Goal: Information Seeking & Learning: Learn about a topic

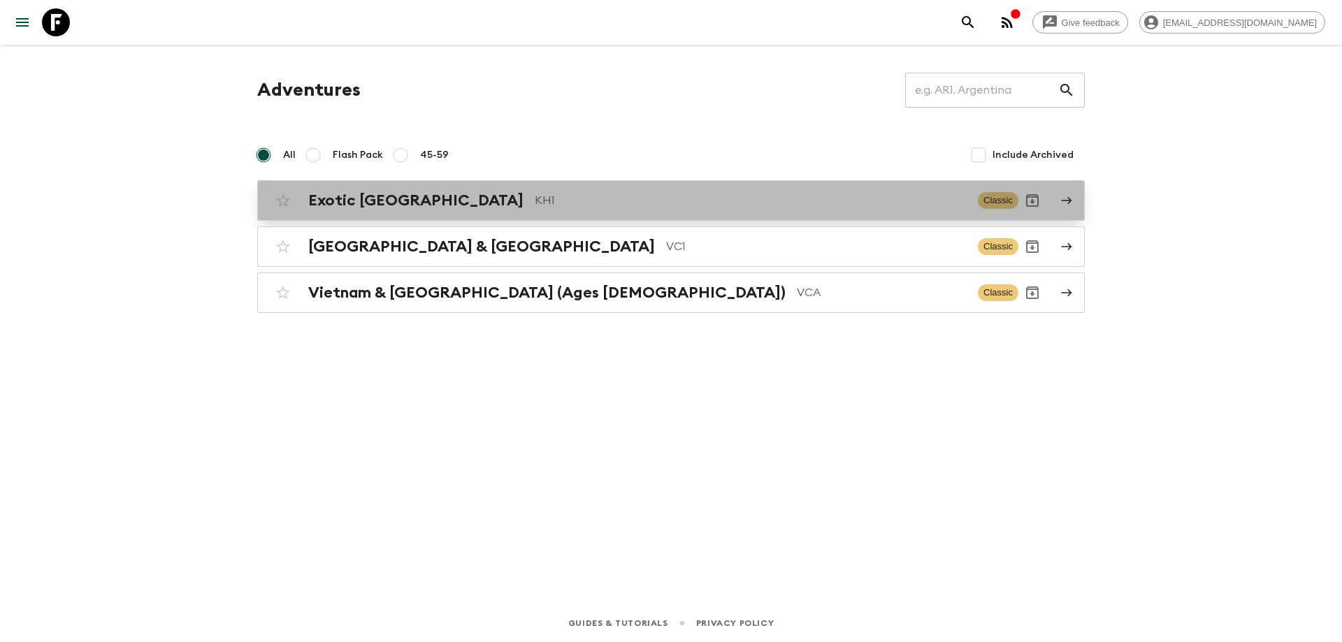
click at [458, 209] on div "Exotic [GEOGRAPHIC_DATA] KH1" at bounding box center [637, 200] width 658 height 18
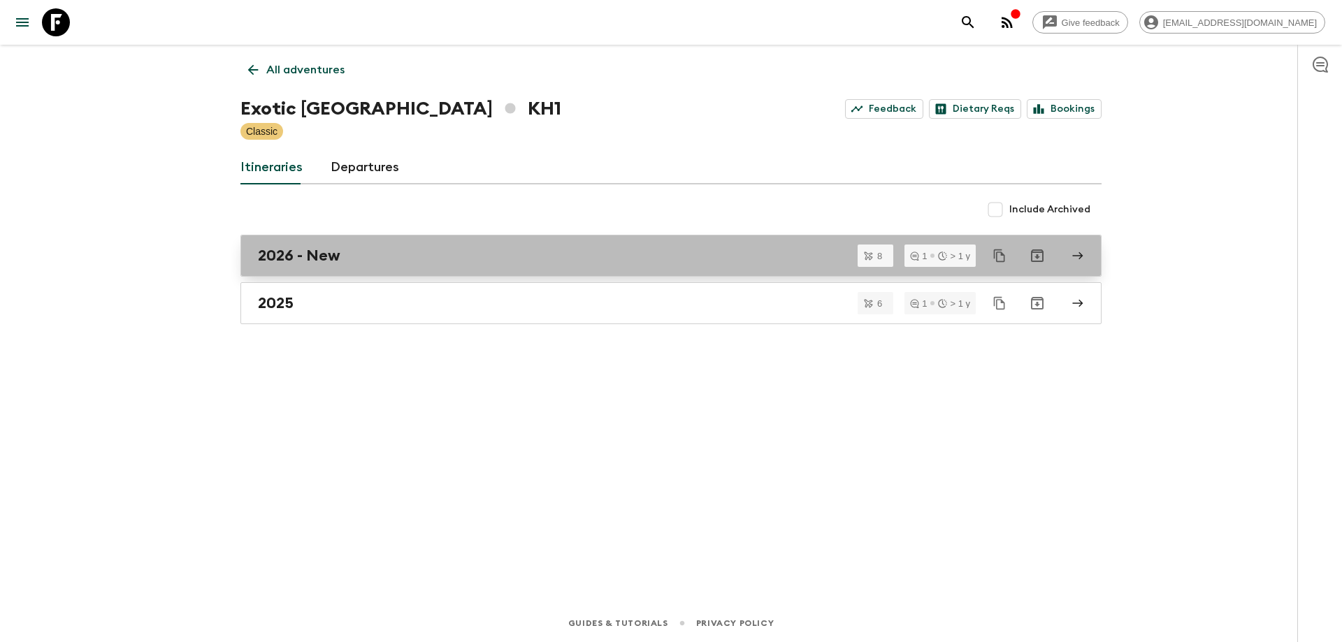
click at [377, 248] on div "2026 - New" at bounding box center [657, 256] width 799 height 18
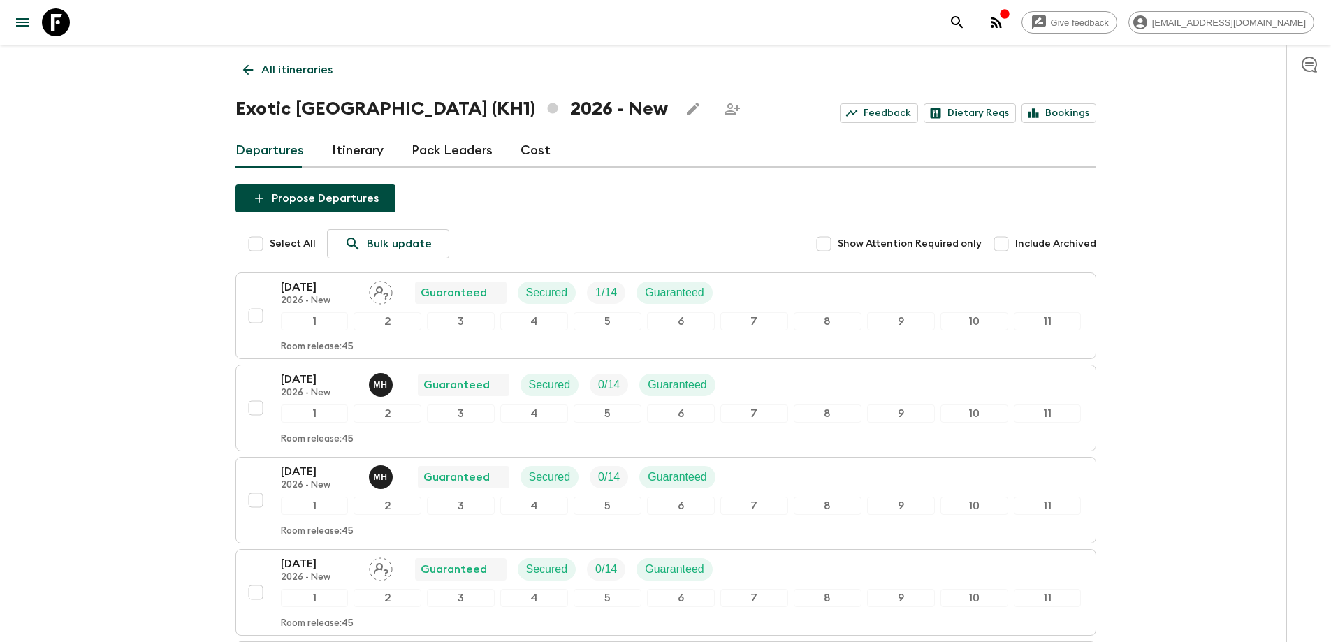
click at [240, 60] on link "All itineraries" at bounding box center [288, 70] width 105 height 28
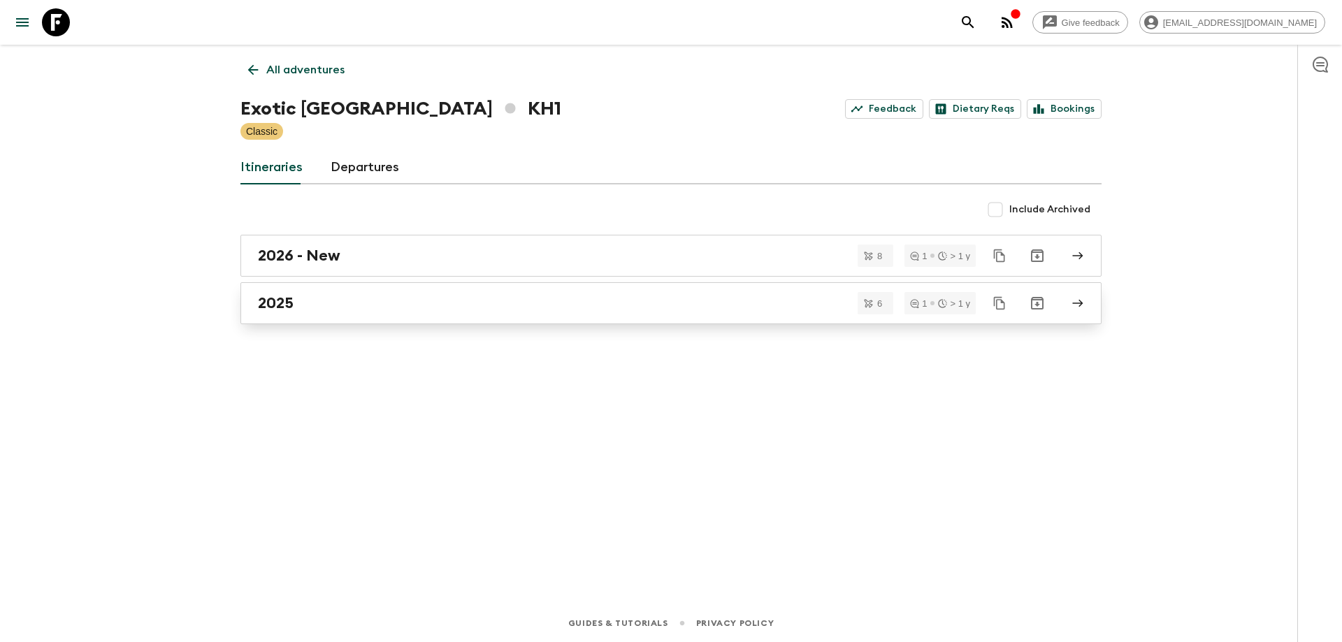
click at [367, 297] on div "2025" at bounding box center [657, 303] width 799 height 18
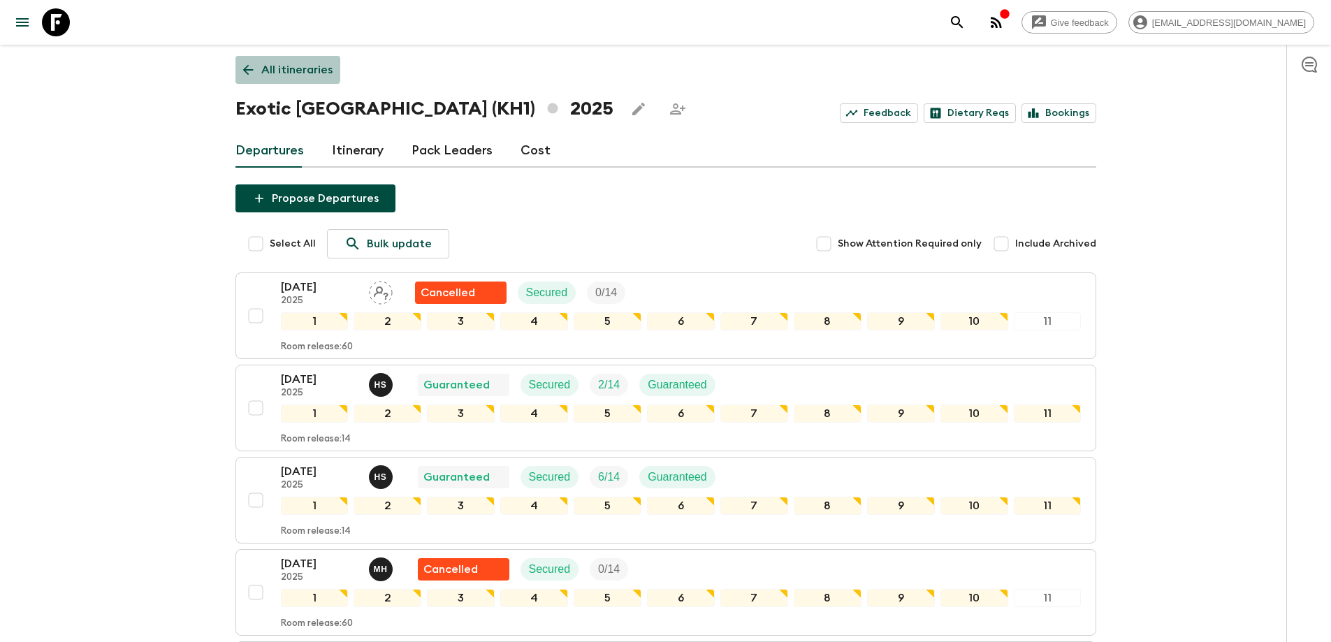
click at [240, 64] on link "All itineraries" at bounding box center [288, 70] width 105 height 28
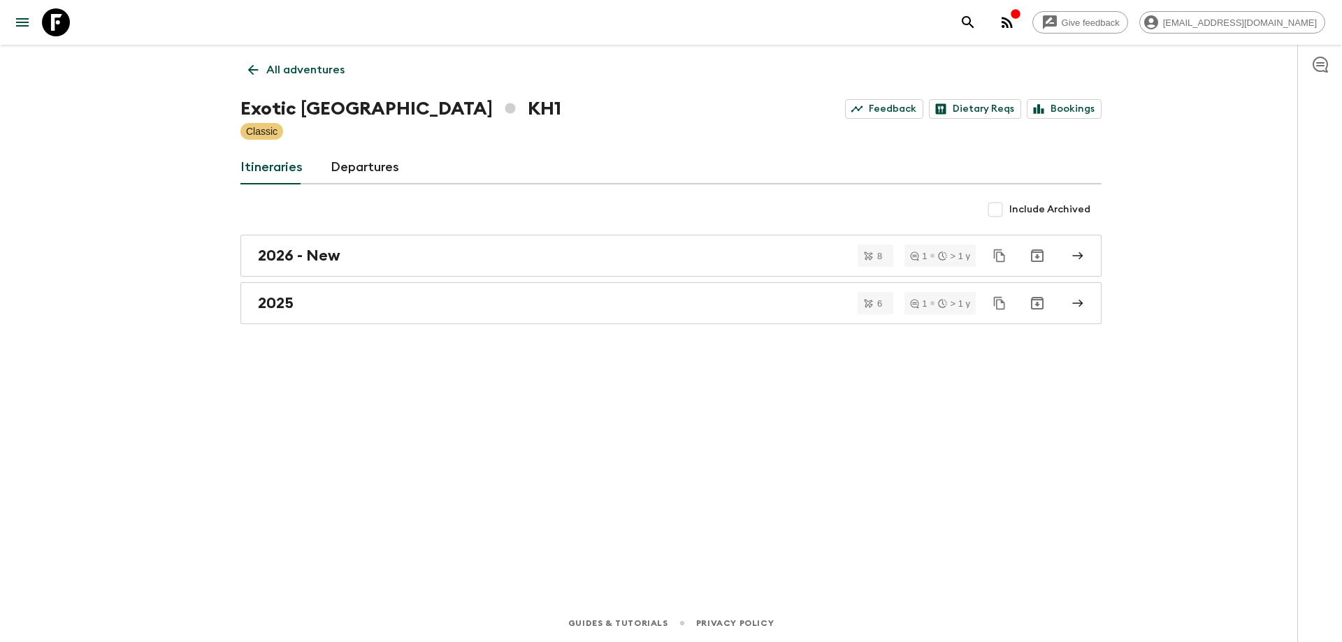
click at [251, 75] on icon at bounding box center [252, 69] width 15 height 15
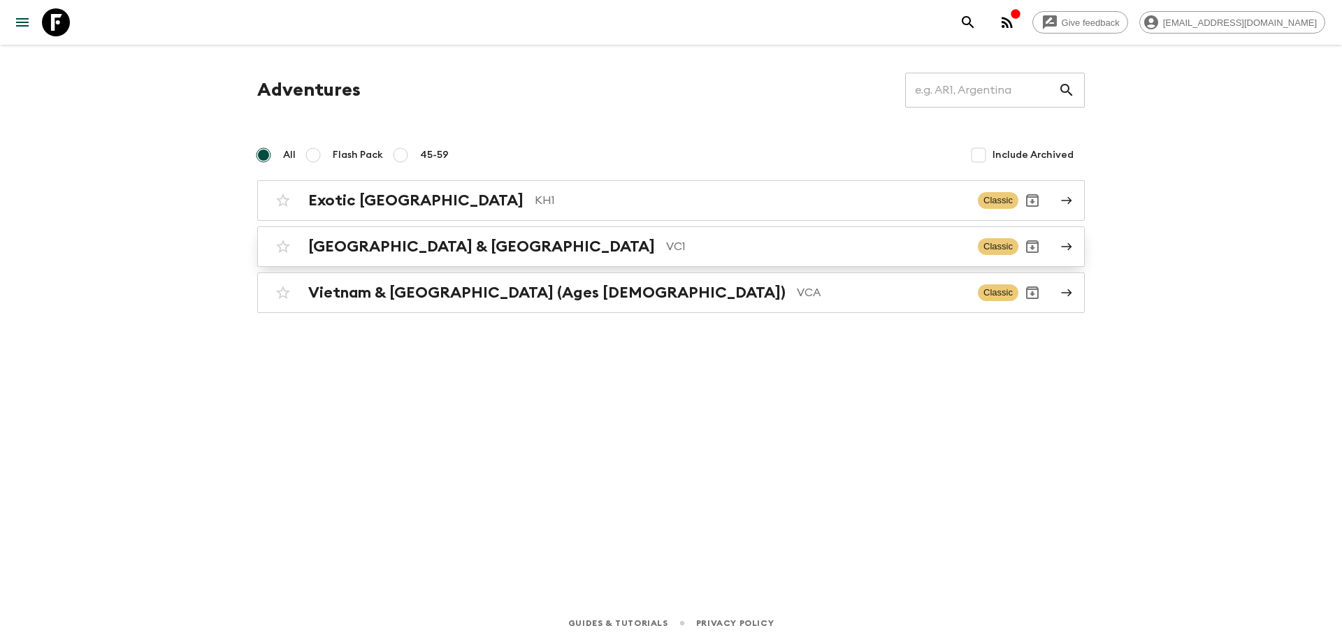
click at [344, 241] on h2 "[GEOGRAPHIC_DATA] & [GEOGRAPHIC_DATA]" at bounding box center [481, 247] width 347 height 18
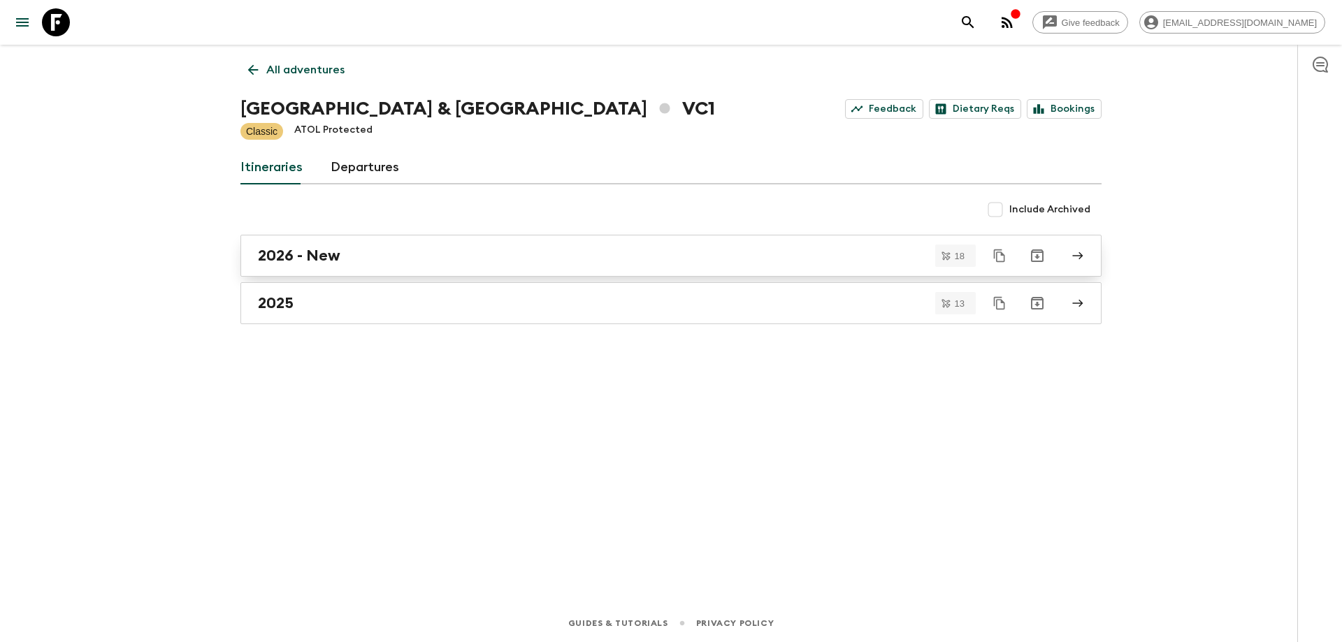
click at [334, 248] on h2 "2026 - New" at bounding box center [299, 256] width 82 height 18
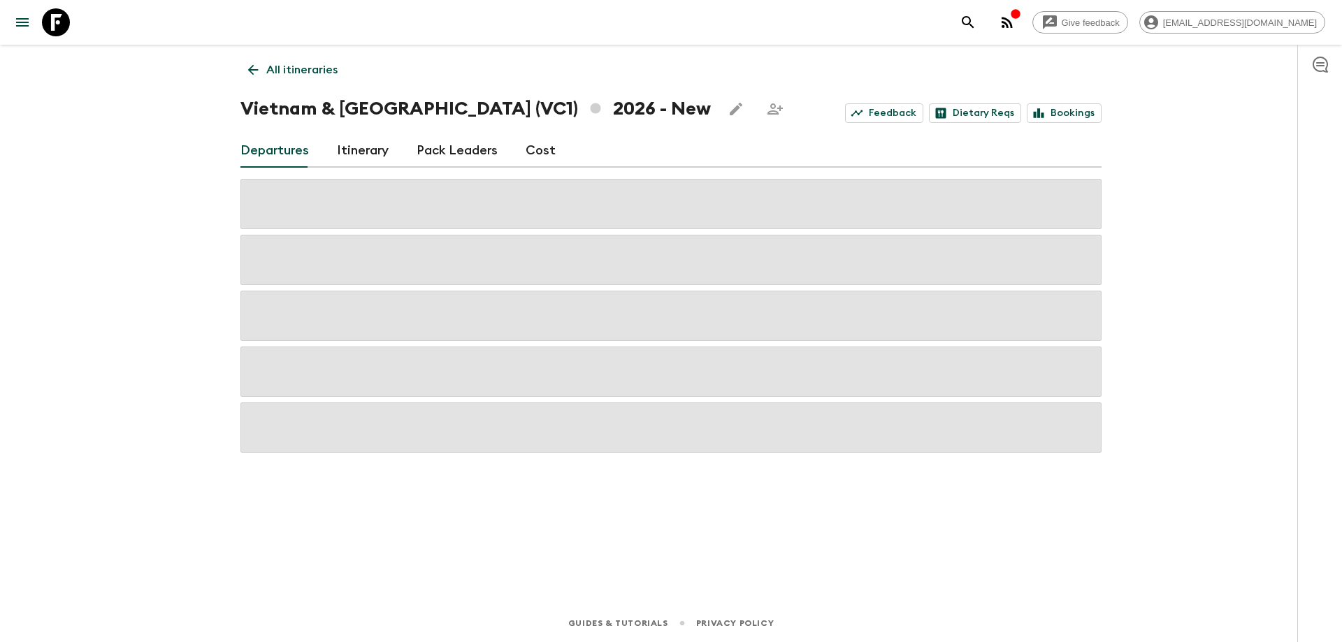
click at [1015, 17] on icon "button" at bounding box center [1007, 22] width 17 height 17
click at [1013, 24] on icon "button" at bounding box center [1006, 22] width 11 height 11
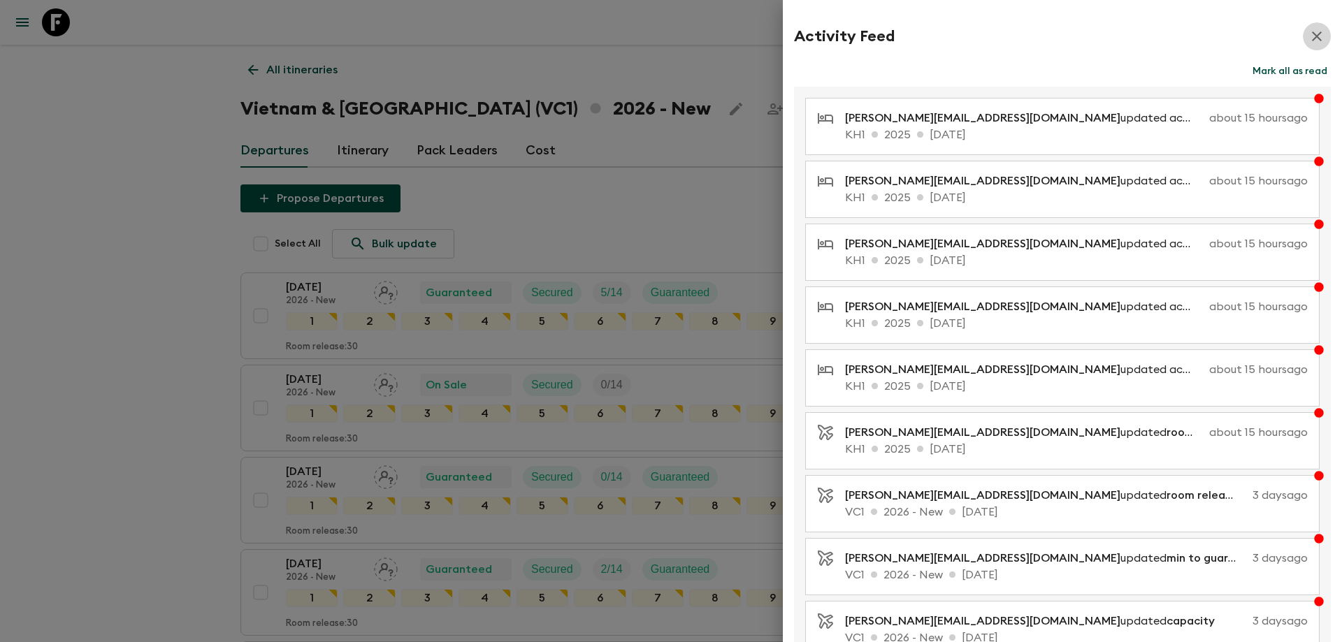
click at [1308, 31] on icon "button" at bounding box center [1316, 36] width 17 height 17
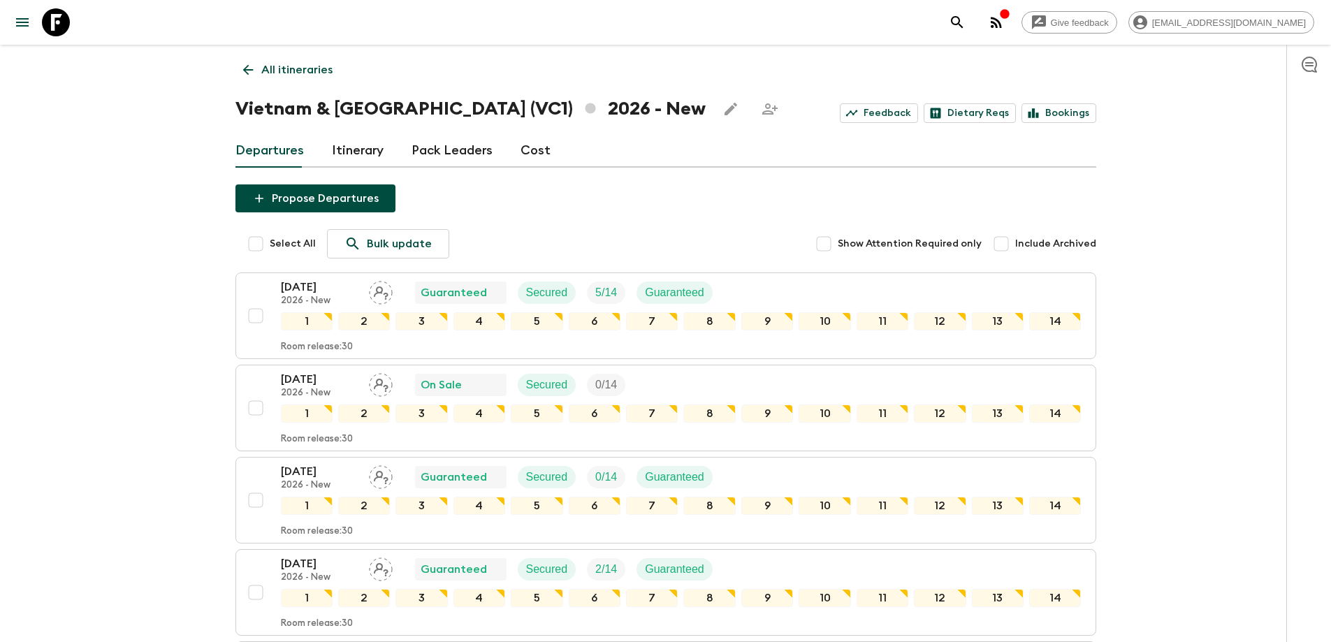
click at [1010, 9] on div "Give feedback [EMAIL_ADDRESS][DOMAIN_NAME]" at bounding box center [1128, 22] width 371 height 28
click at [1021, 10] on div "Give feedback [EMAIL_ADDRESS][DOMAIN_NAME]" at bounding box center [1128, 22] width 371 height 28
click at [1005, 16] on icon "button" at bounding box center [996, 22] width 17 height 17
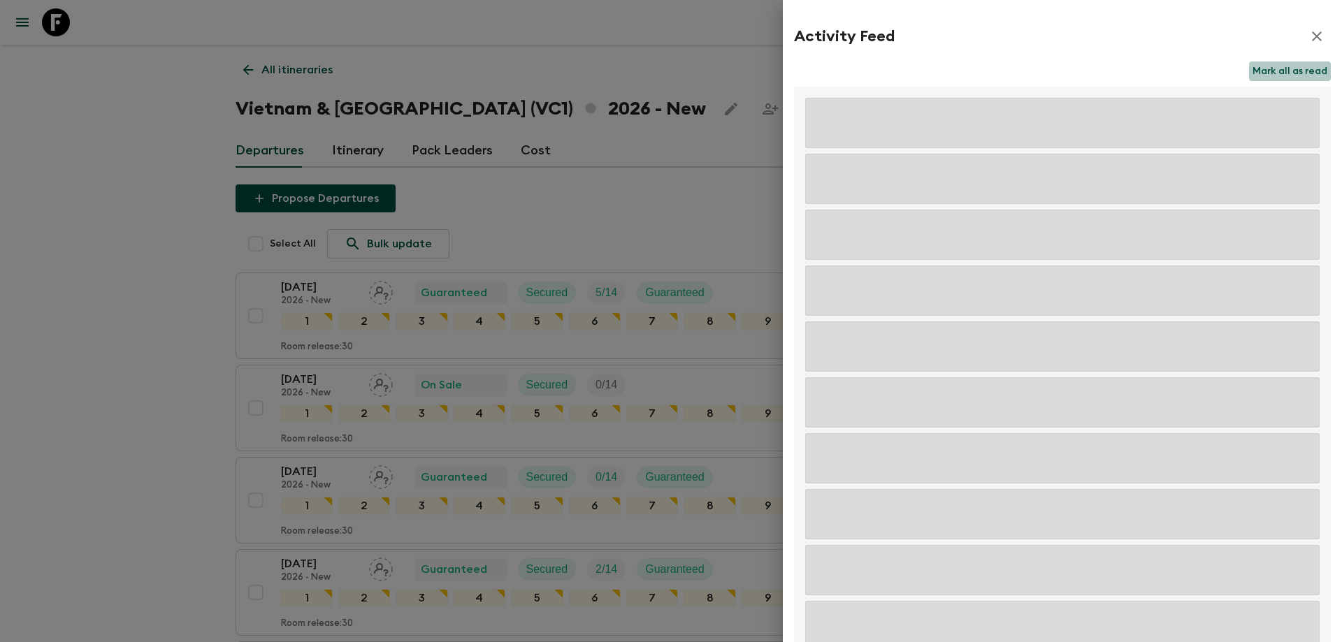
click at [1276, 68] on button "Mark all as read" at bounding box center [1290, 71] width 82 height 20
click at [1308, 29] on icon "button" at bounding box center [1316, 36] width 17 height 17
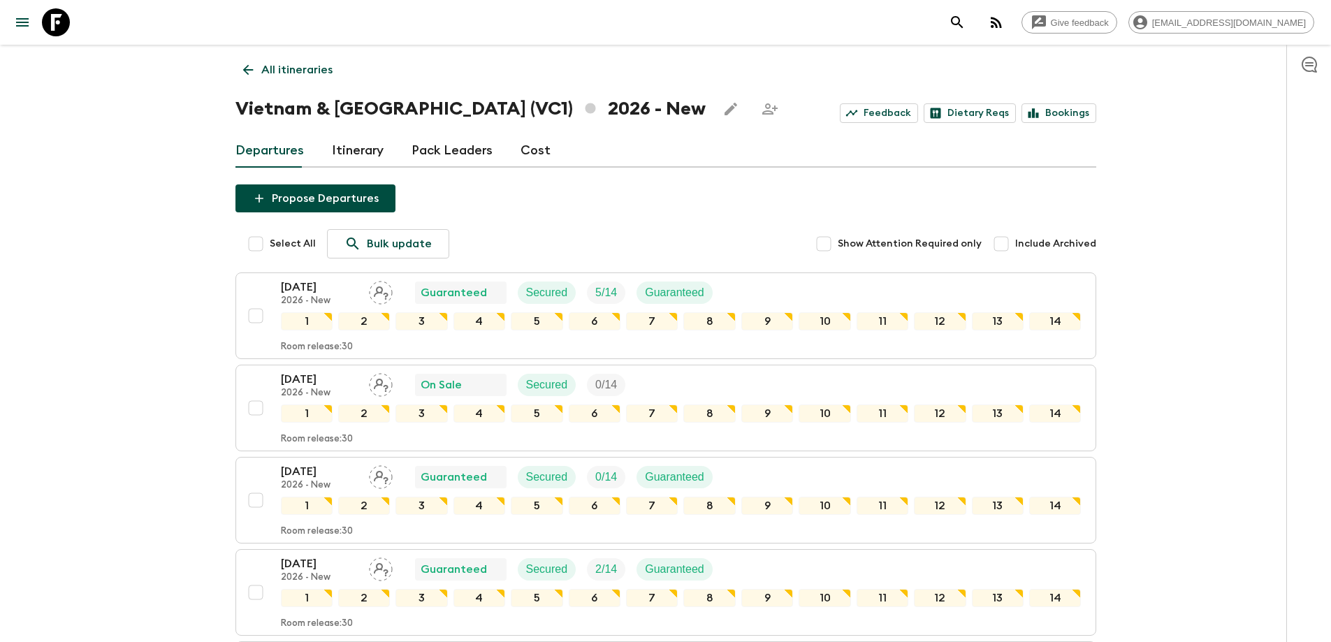
click at [253, 69] on icon at bounding box center [247, 69] width 15 height 15
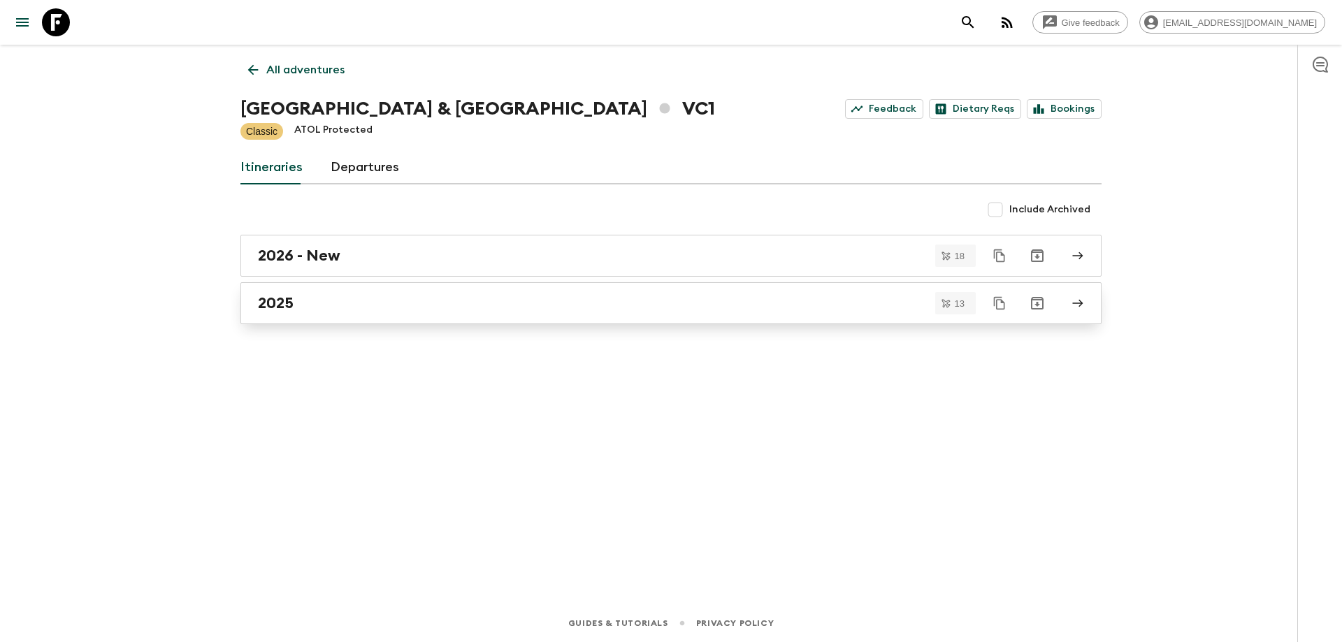
click at [284, 303] on h2 "2025" at bounding box center [276, 303] width 36 height 18
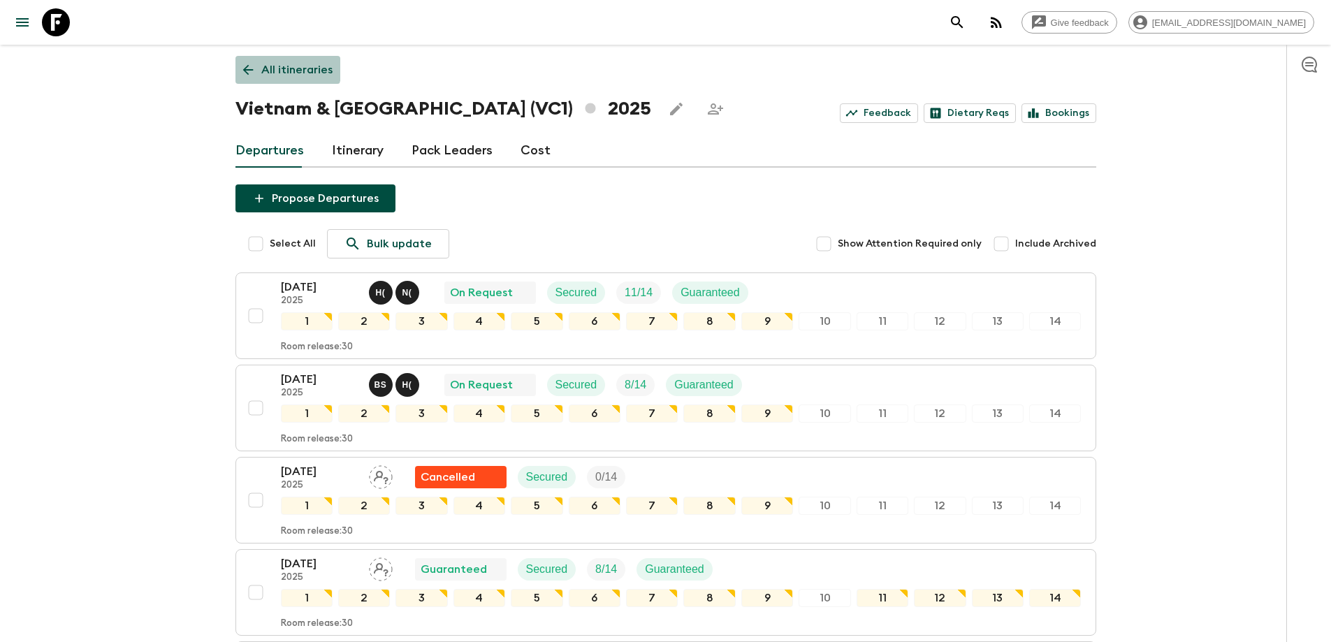
click at [247, 64] on icon at bounding box center [247, 69] width 15 height 15
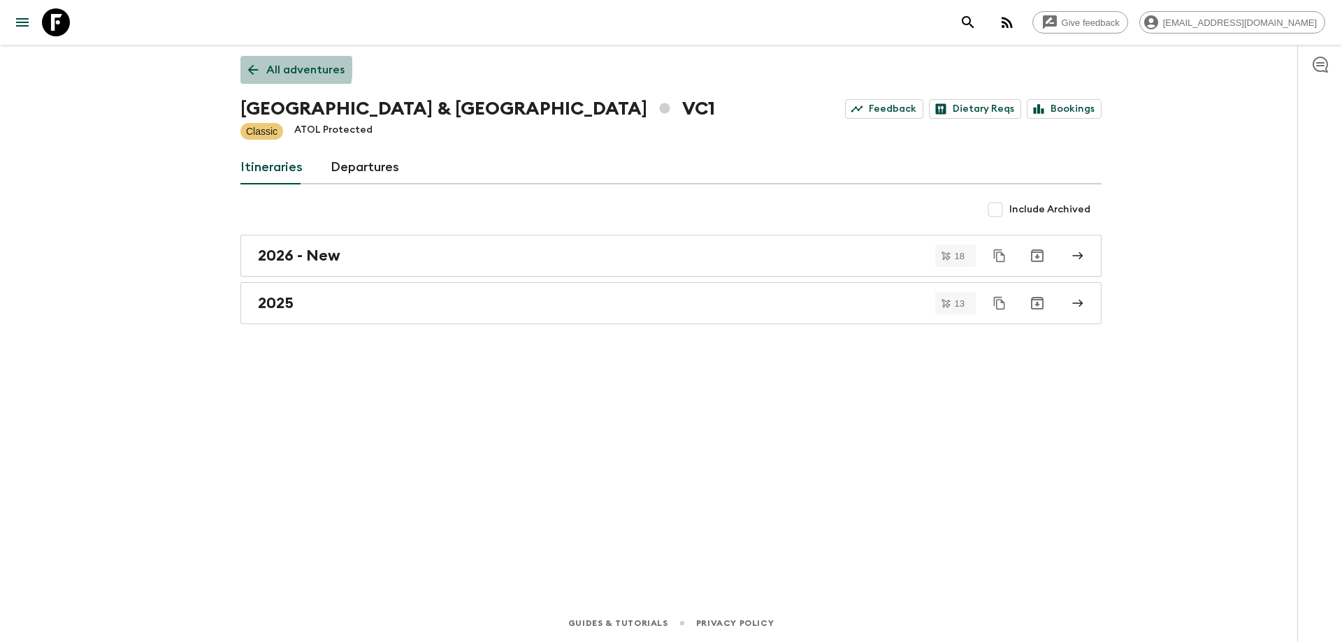
click at [250, 64] on icon at bounding box center [252, 69] width 15 height 15
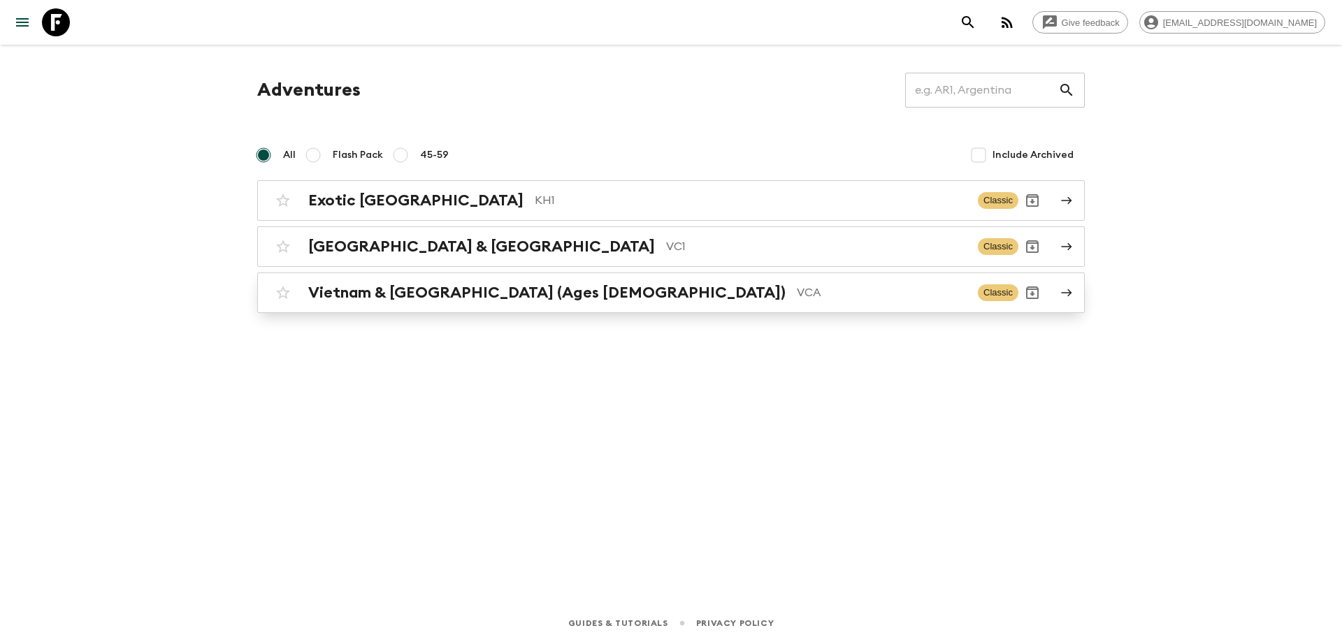
click at [363, 302] on div "Vietnam & [GEOGRAPHIC_DATA] (Ages [DEMOGRAPHIC_DATA]) VCA Classic" at bounding box center [643, 293] width 749 height 28
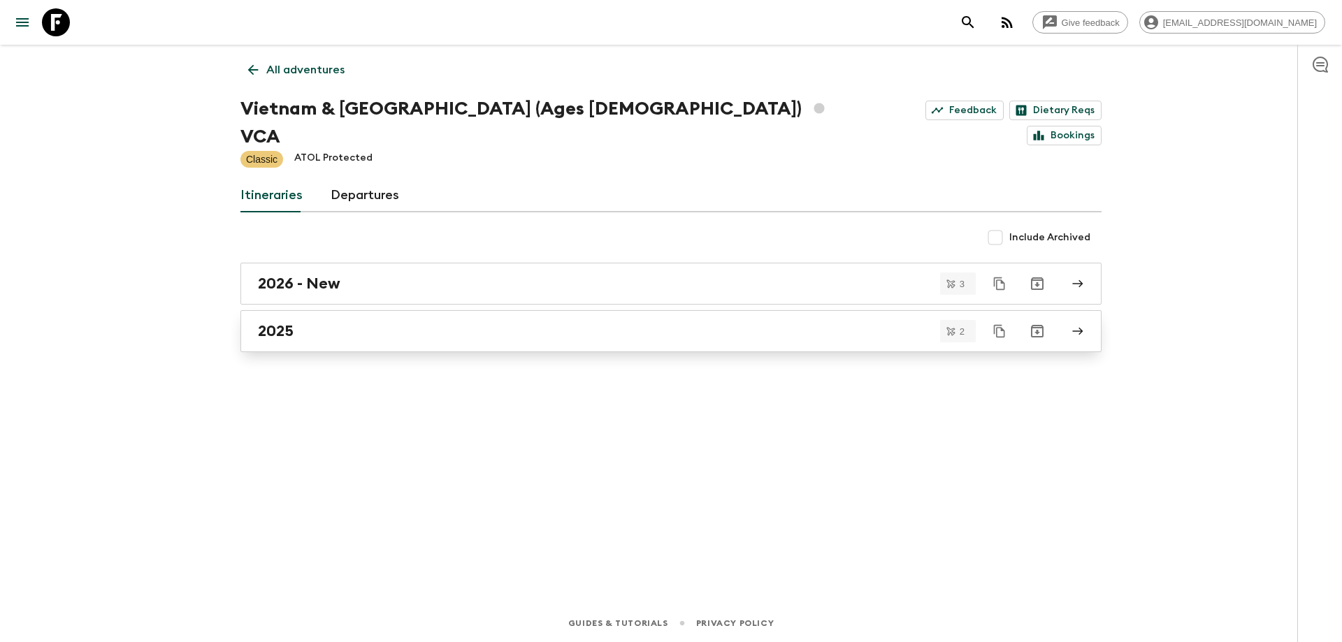
click at [364, 322] on div "2025" at bounding box center [657, 331] width 799 height 18
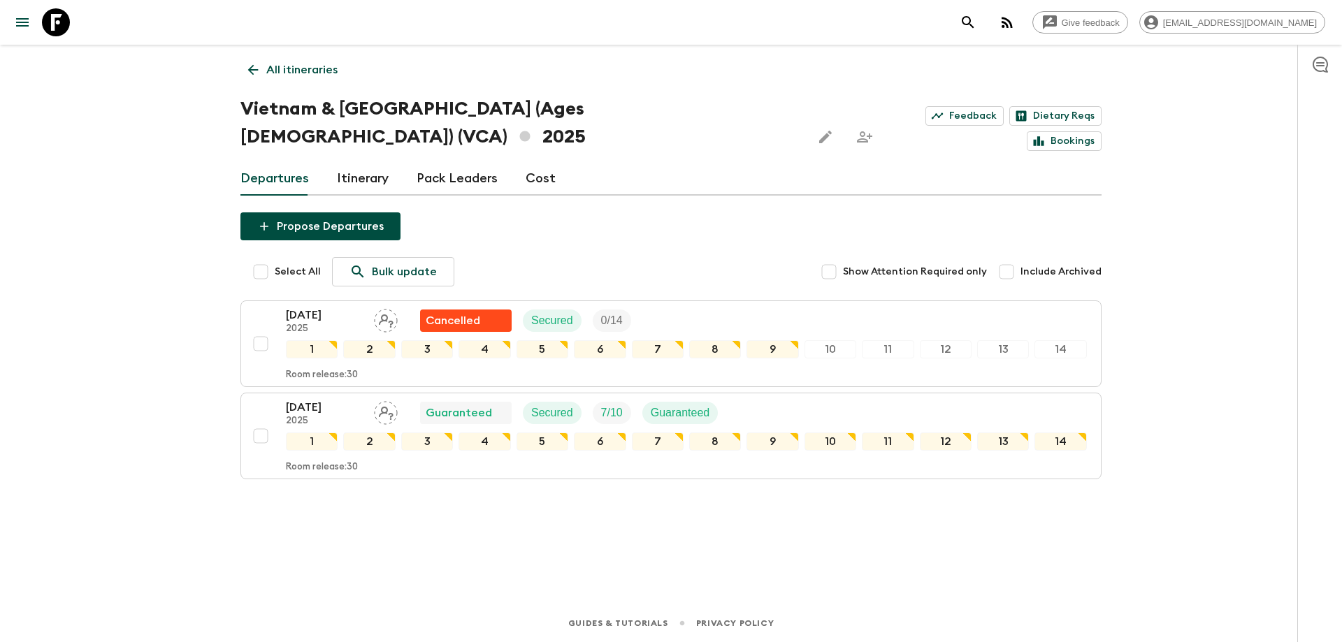
click at [242, 77] on link "All itineraries" at bounding box center [292, 70] width 105 height 28
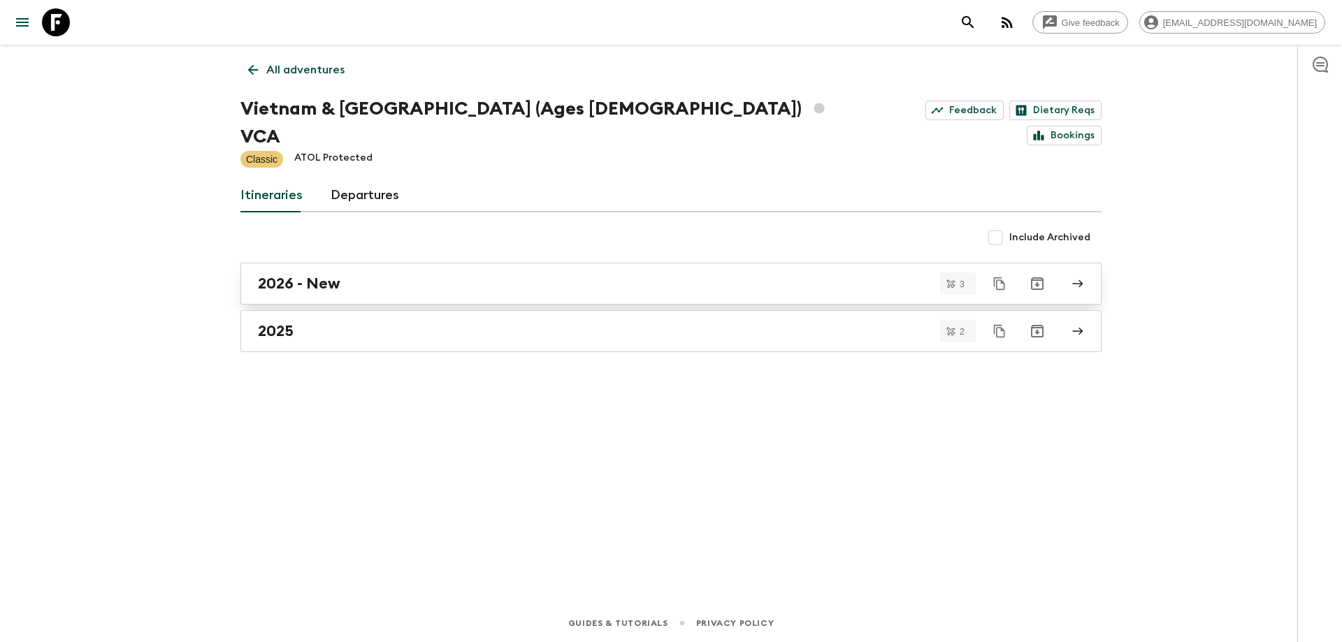
click at [341, 263] on link "2026 - New" at bounding box center [670, 284] width 861 height 42
